Goal: Task Accomplishment & Management: Use online tool/utility

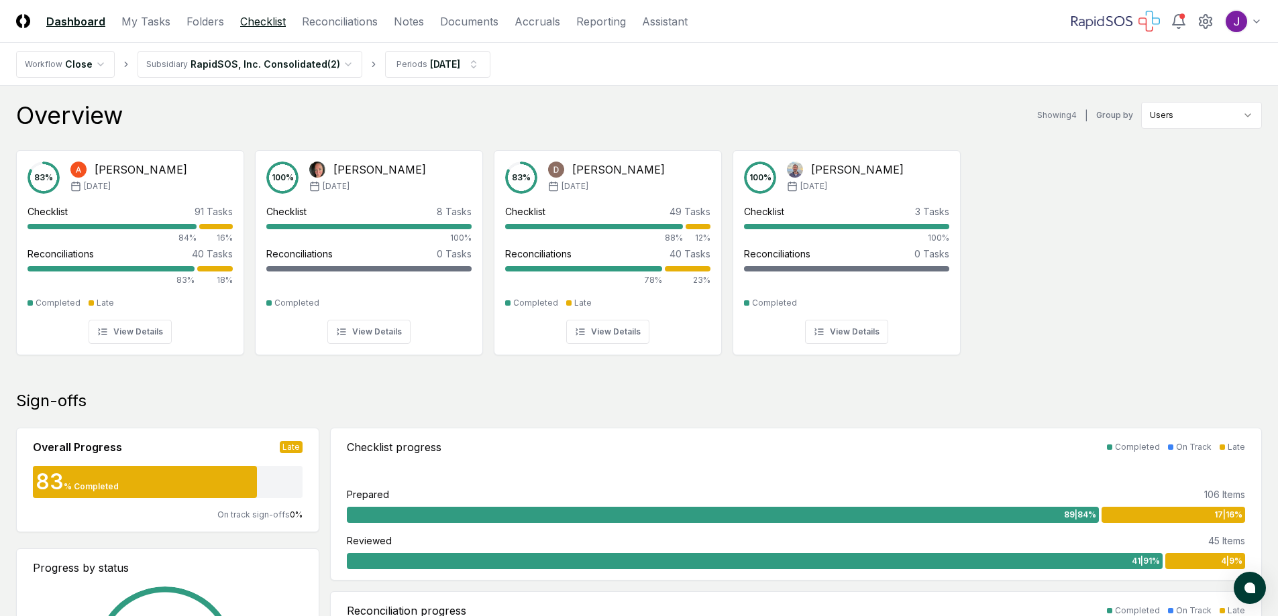
click at [249, 21] on link "Checklist" at bounding box center [263, 21] width 46 height 16
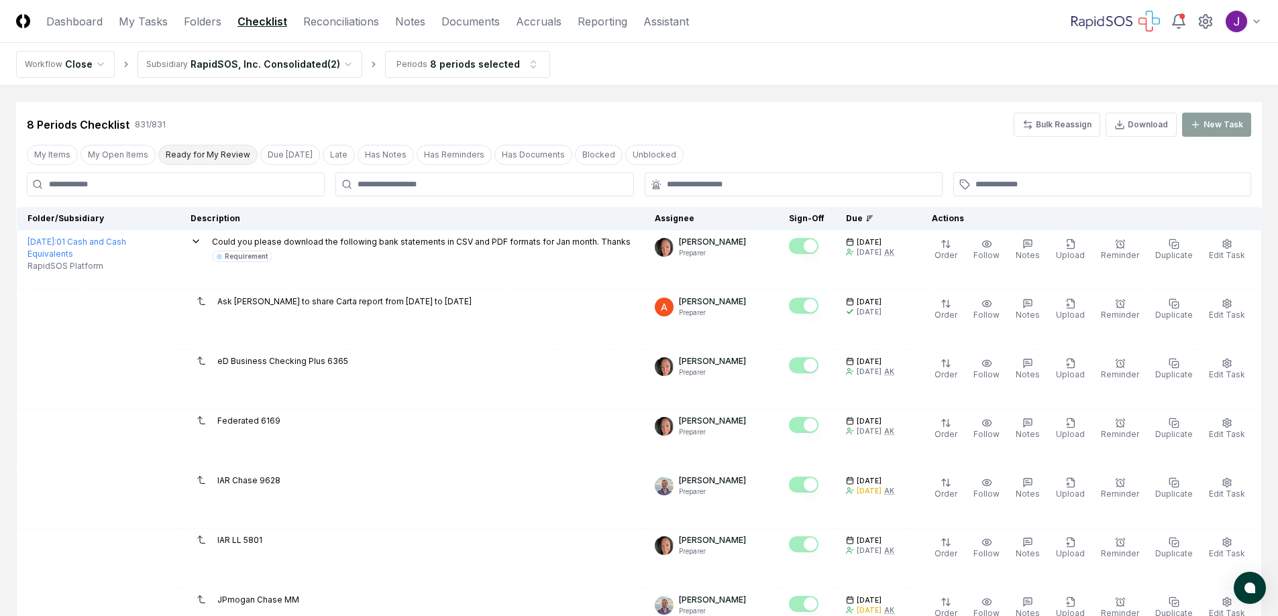
click at [197, 152] on button "Ready for My Review" at bounding box center [207, 155] width 99 height 20
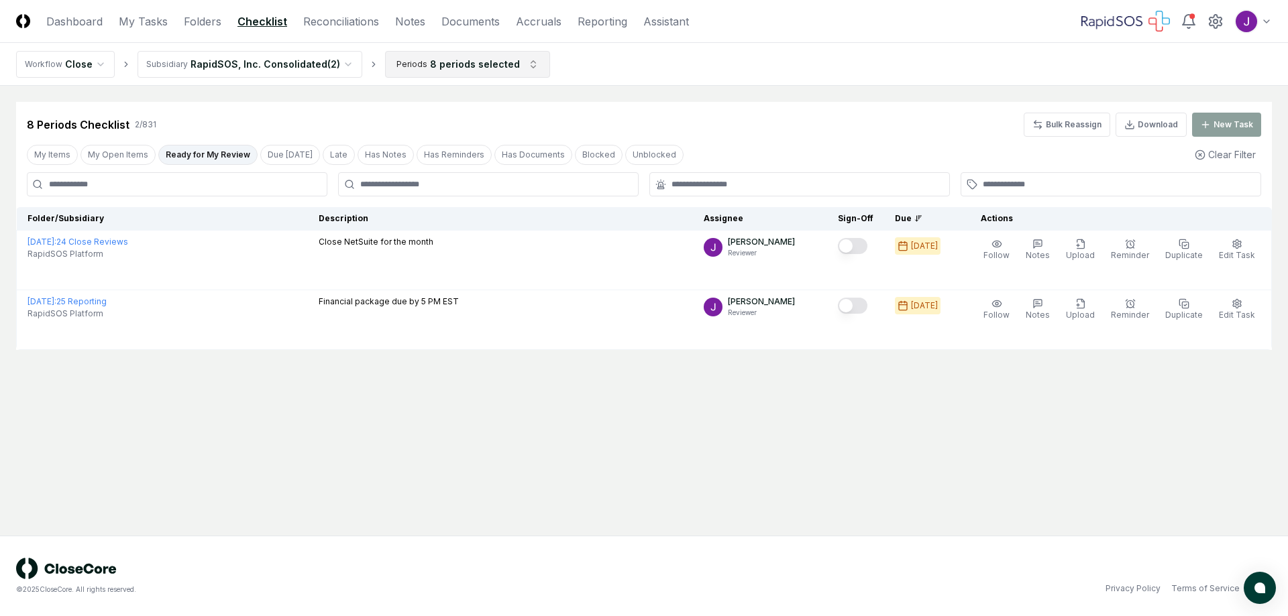
click at [438, 62] on html "CloseCore Dashboard My Tasks Folders Checklist Reconciliations Notes Documents …" at bounding box center [644, 308] width 1288 height 616
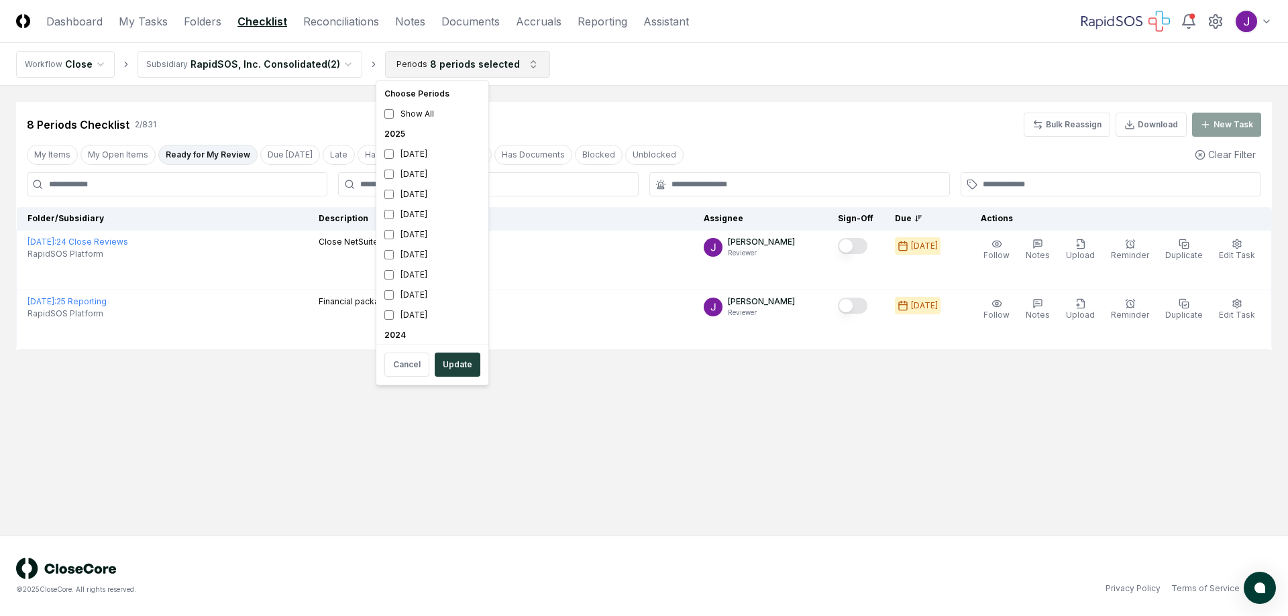
click at [438, 62] on html "CloseCore Dashboard My Tasks Folders Checklist Reconciliations Notes Documents …" at bounding box center [644, 308] width 1288 height 616
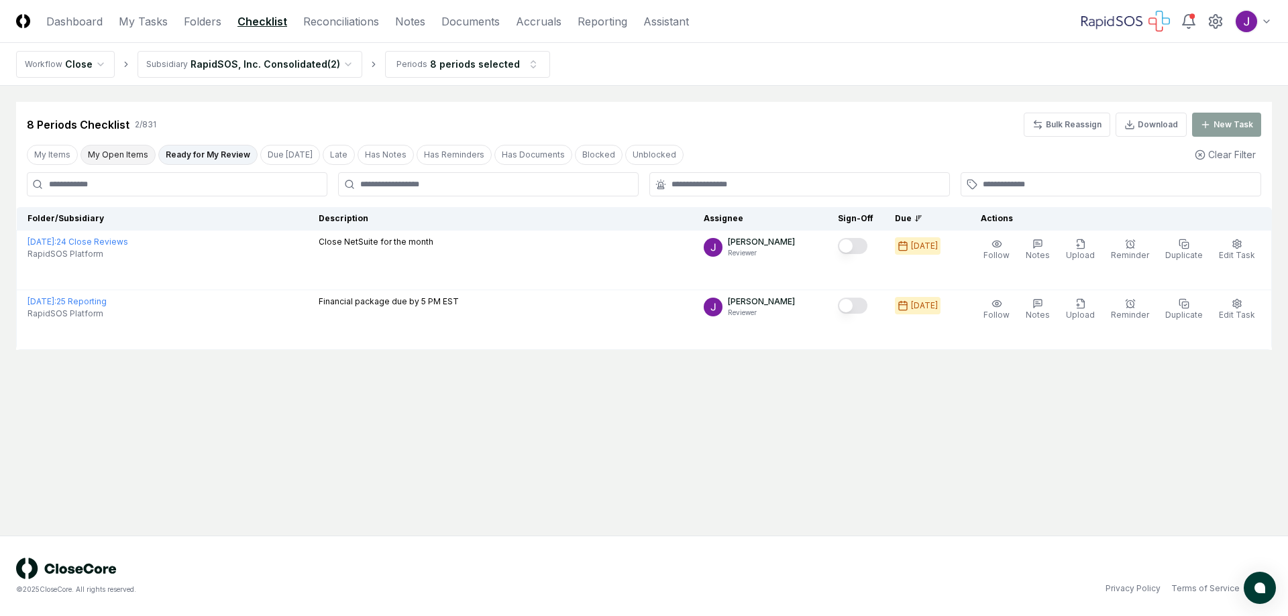
click at [131, 150] on button "My Open Items" at bounding box center [117, 155] width 75 height 20
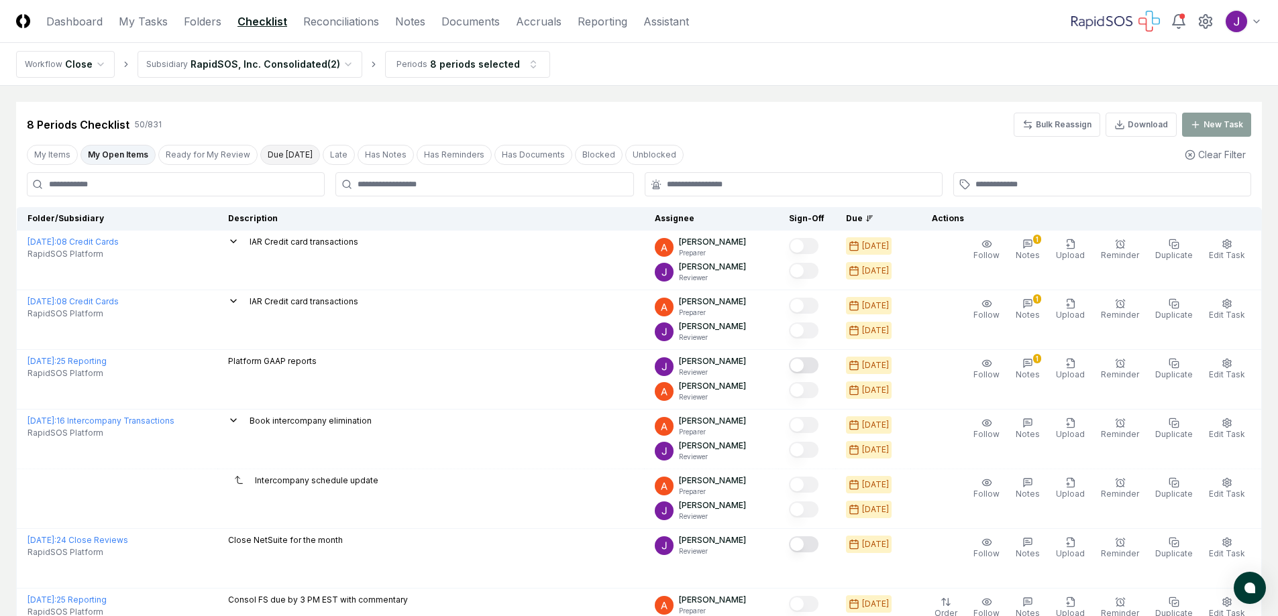
click at [289, 152] on button "Due [DATE]" at bounding box center [290, 155] width 60 height 20
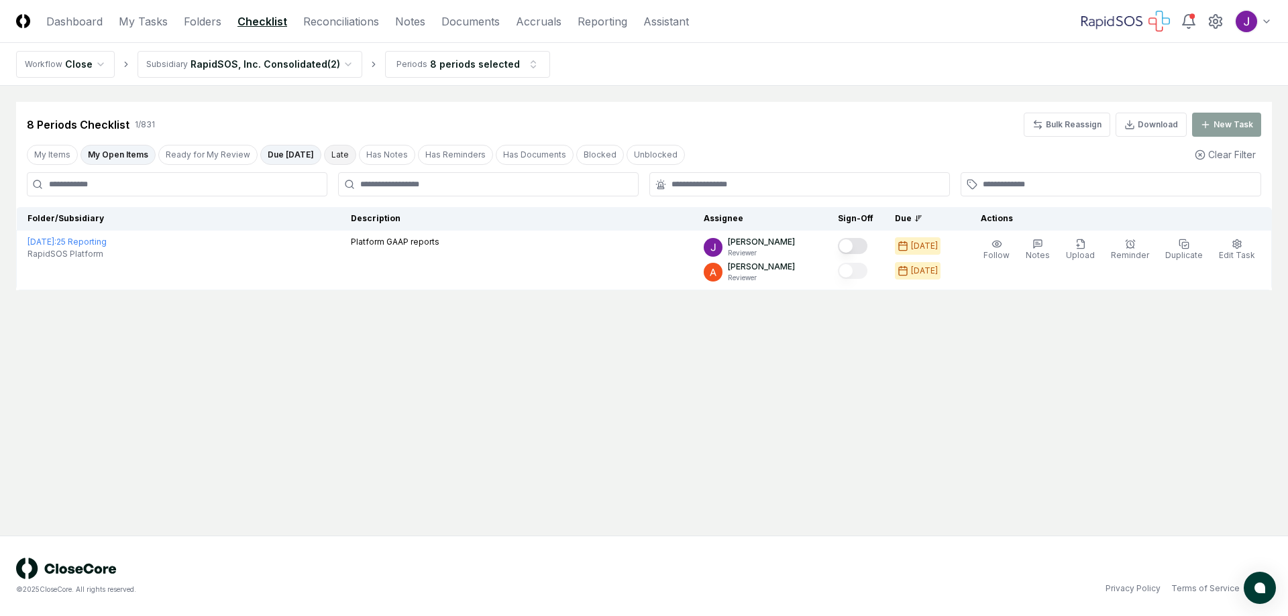
click at [327, 153] on button "Late" at bounding box center [340, 155] width 32 height 20
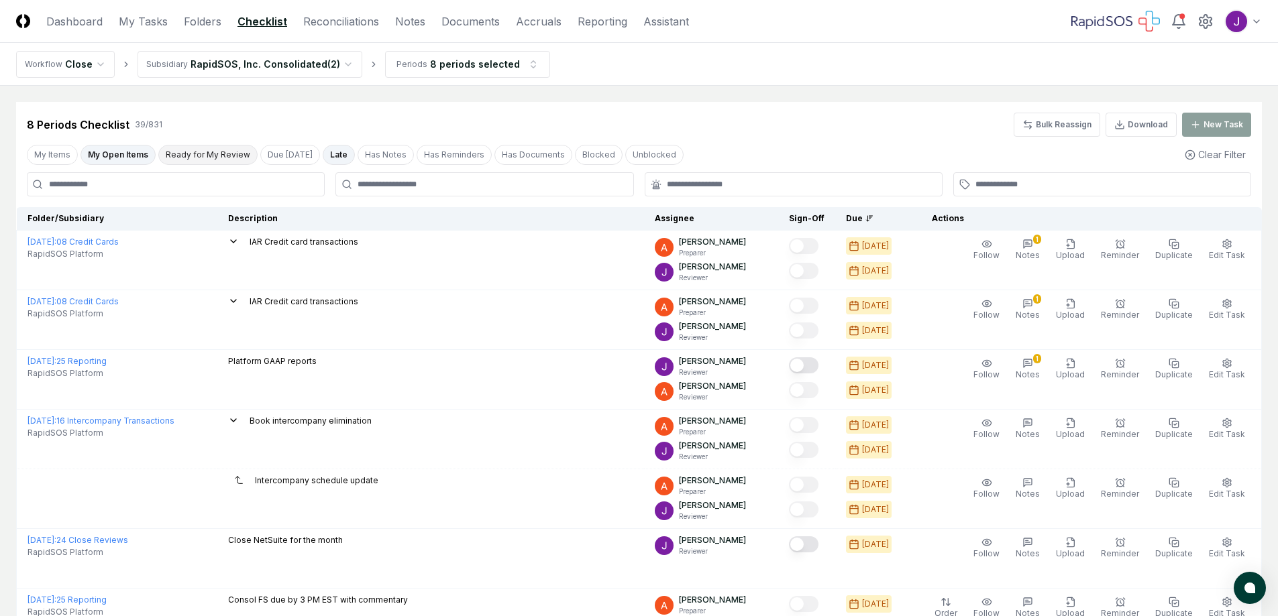
click at [207, 156] on button "Ready for My Review" at bounding box center [207, 155] width 99 height 20
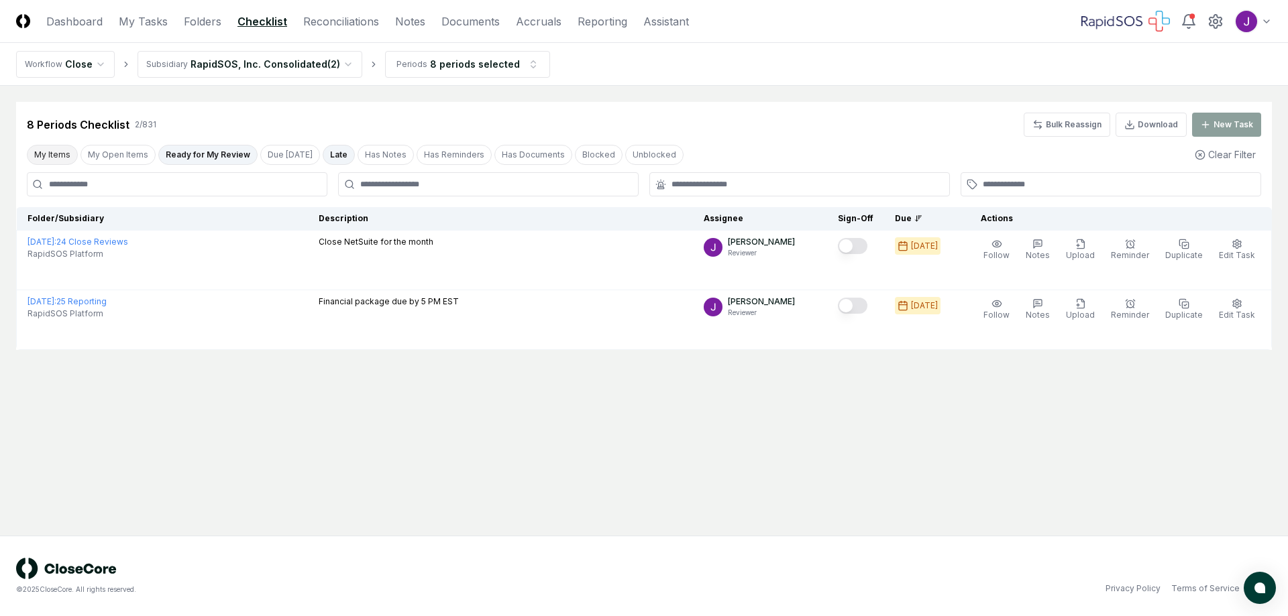
click at [40, 160] on button "My Items" at bounding box center [52, 155] width 51 height 20
